Goal: Navigation & Orientation: Find specific page/section

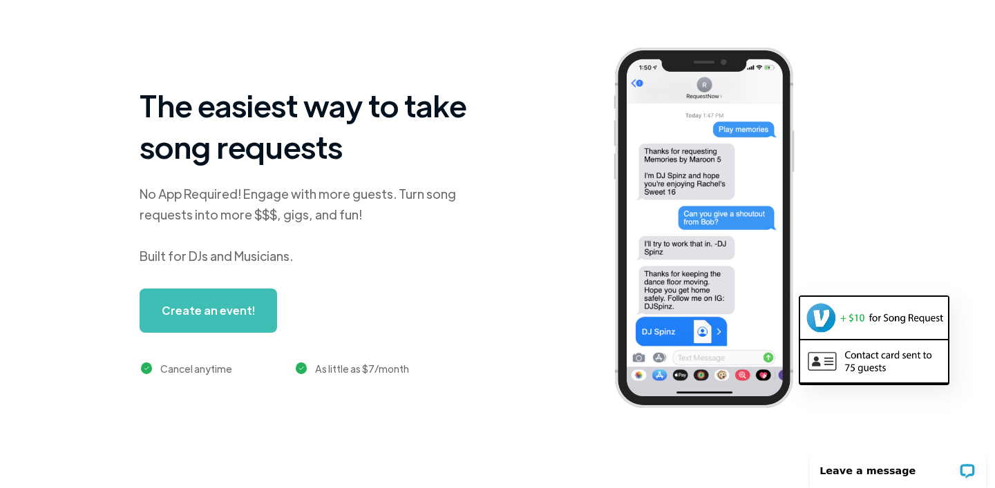
scroll to position [73, 0]
click at [184, 306] on link "Create an event!" at bounding box center [208, 311] width 137 height 44
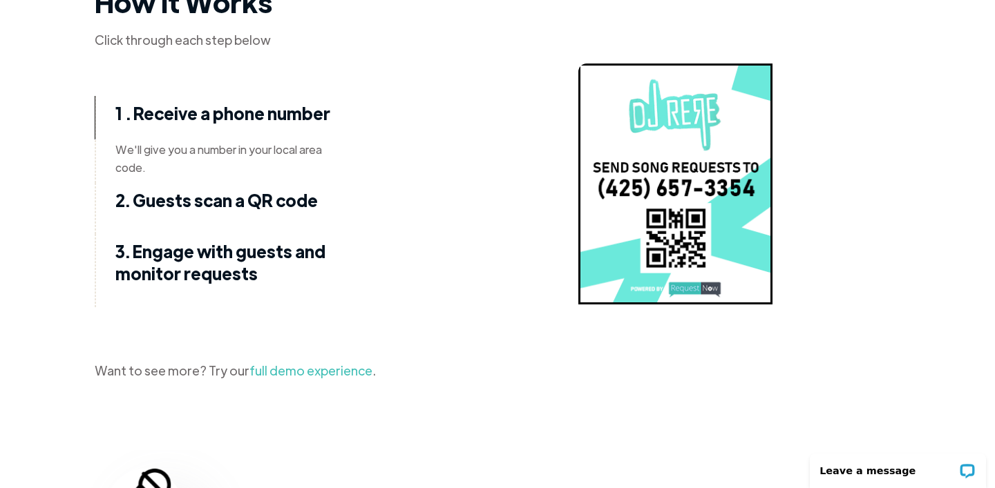
scroll to position [1740, 2]
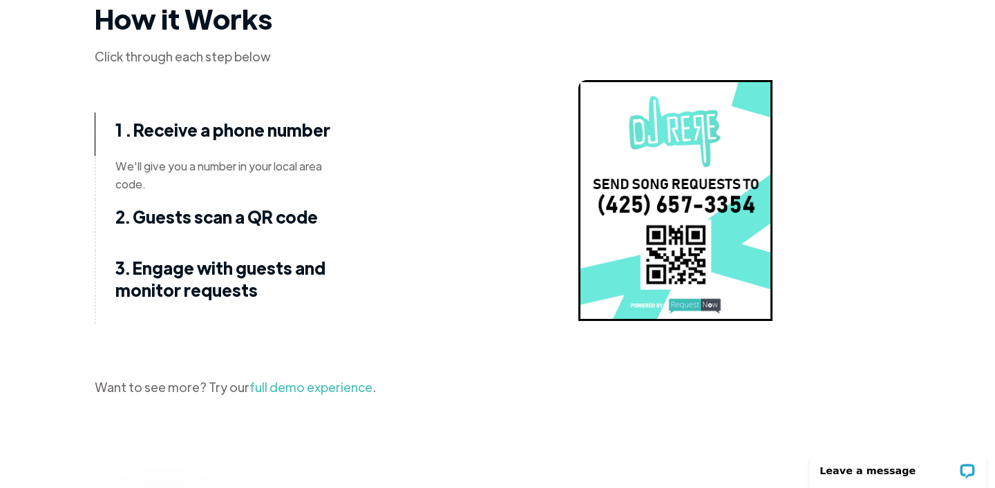
click at [320, 390] on link "full demo experience" at bounding box center [310, 387] width 123 height 16
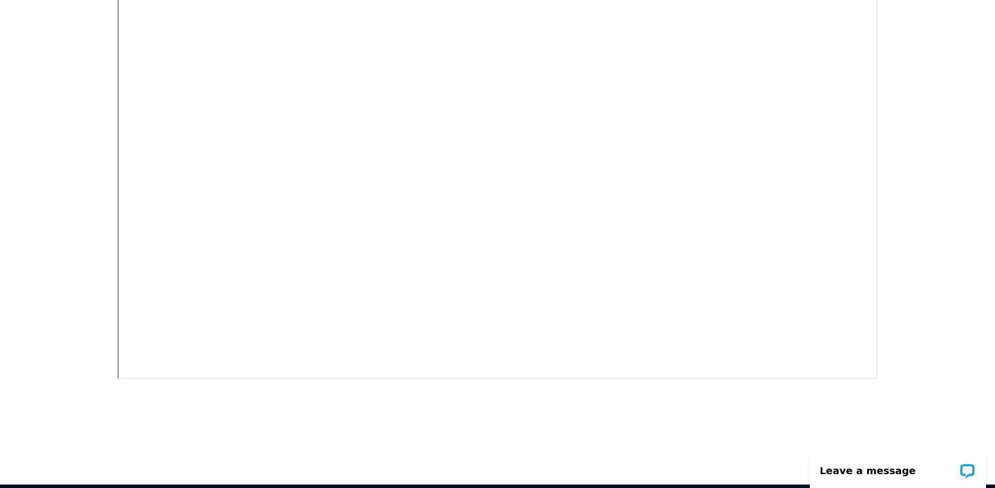
scroll to position [582, 0]
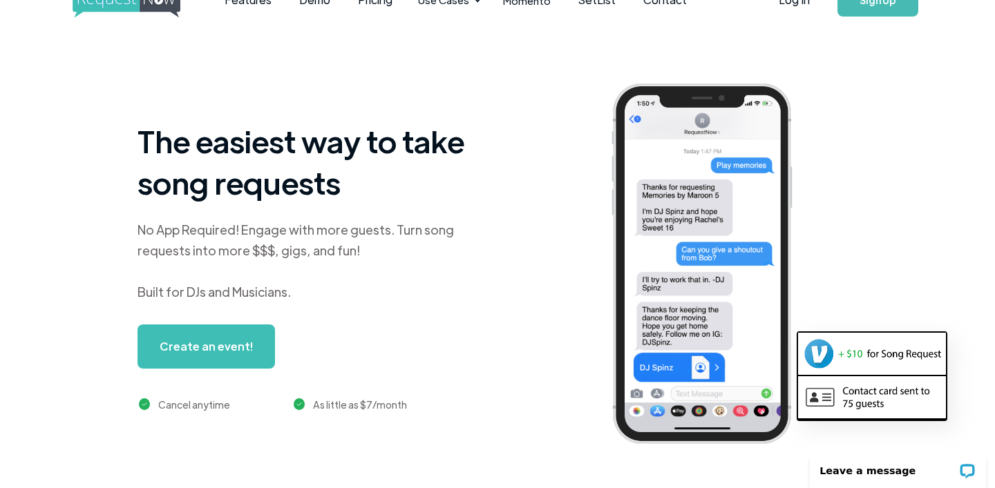
scroll to position [38, 0]
